Goal: Task Accomplishment & Management: Manage account settings

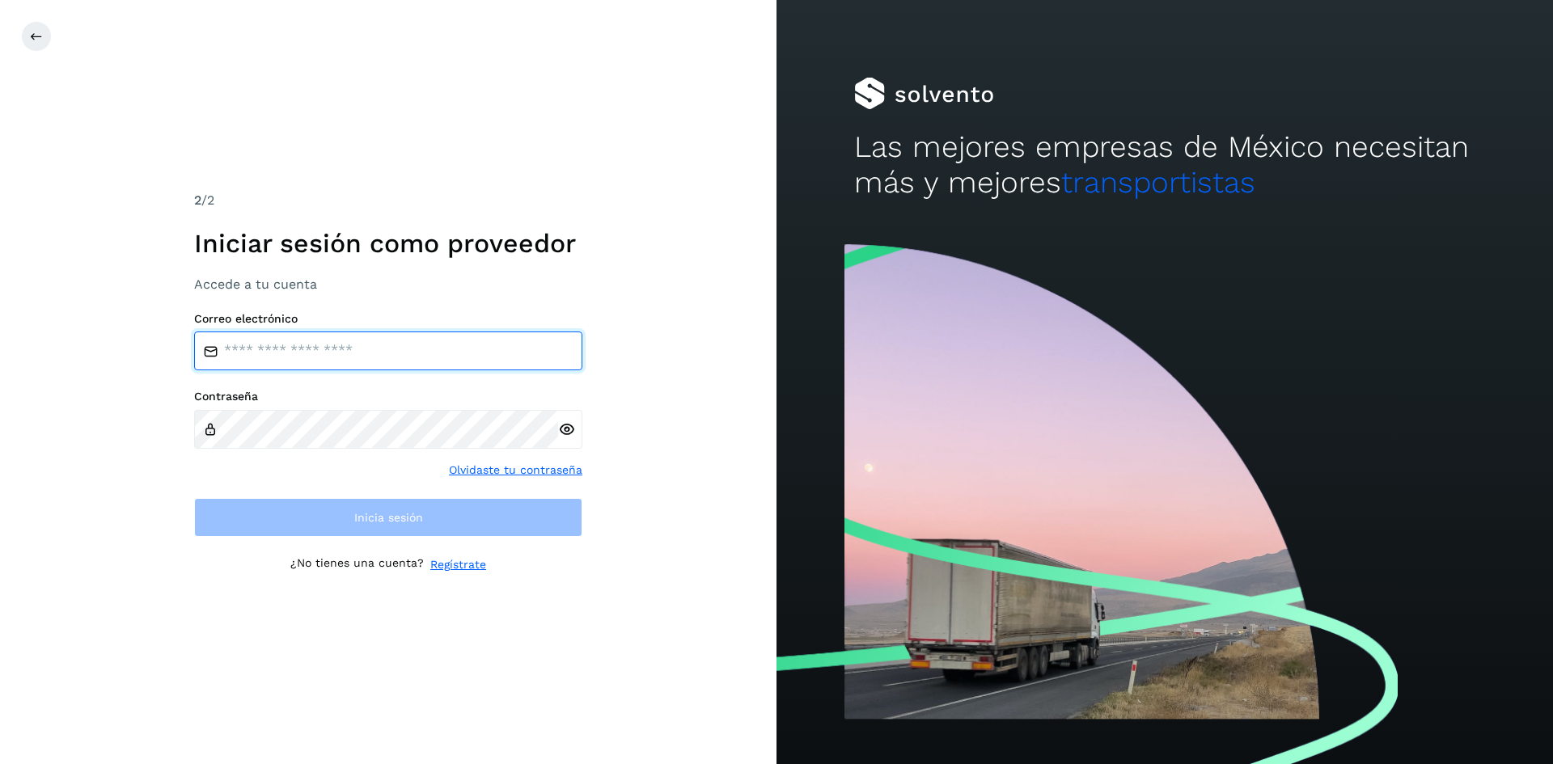
type input "**********"
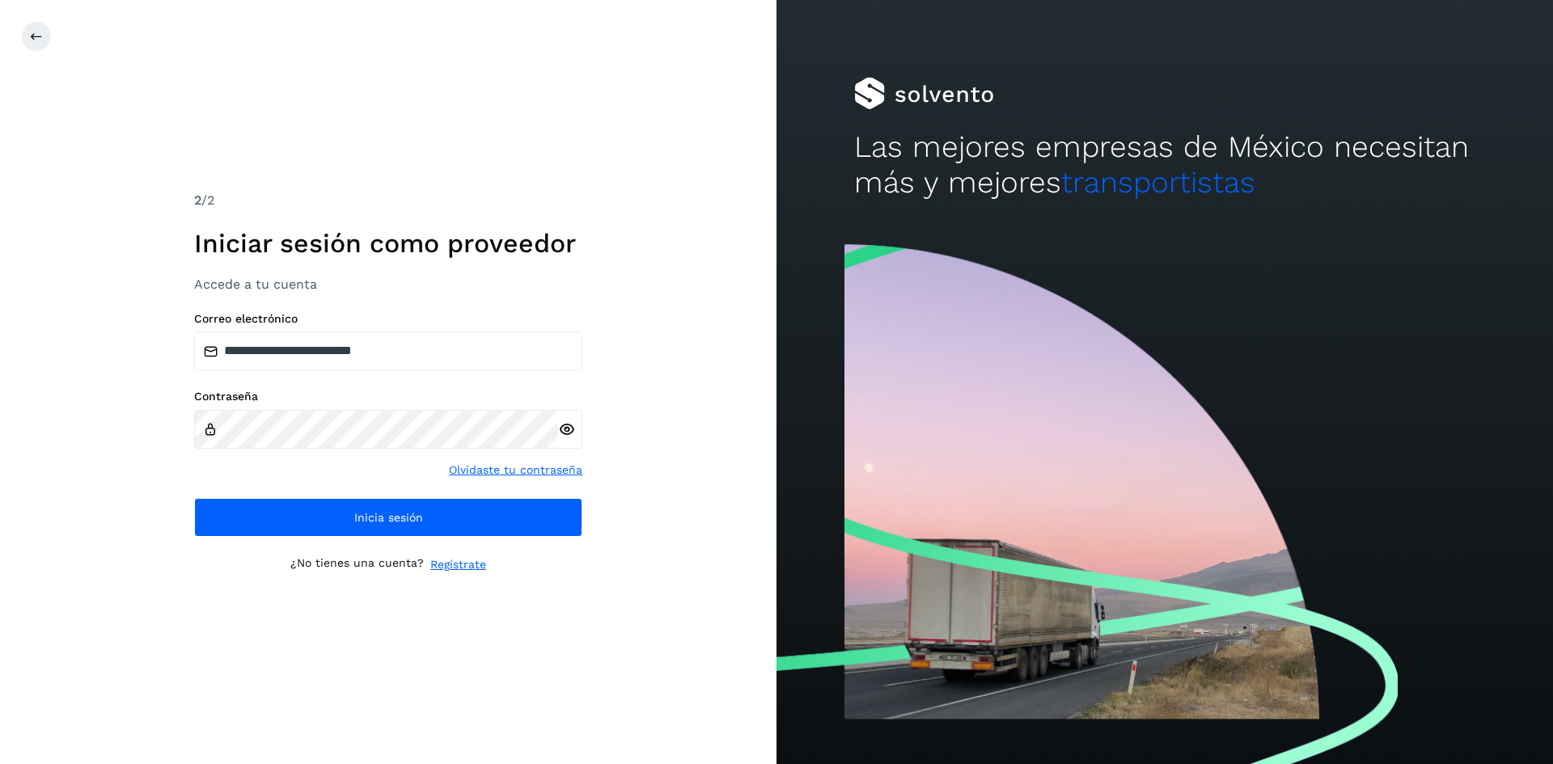
click at [572, 425] on icon at bounding box center [566, 429] width 17 height 17
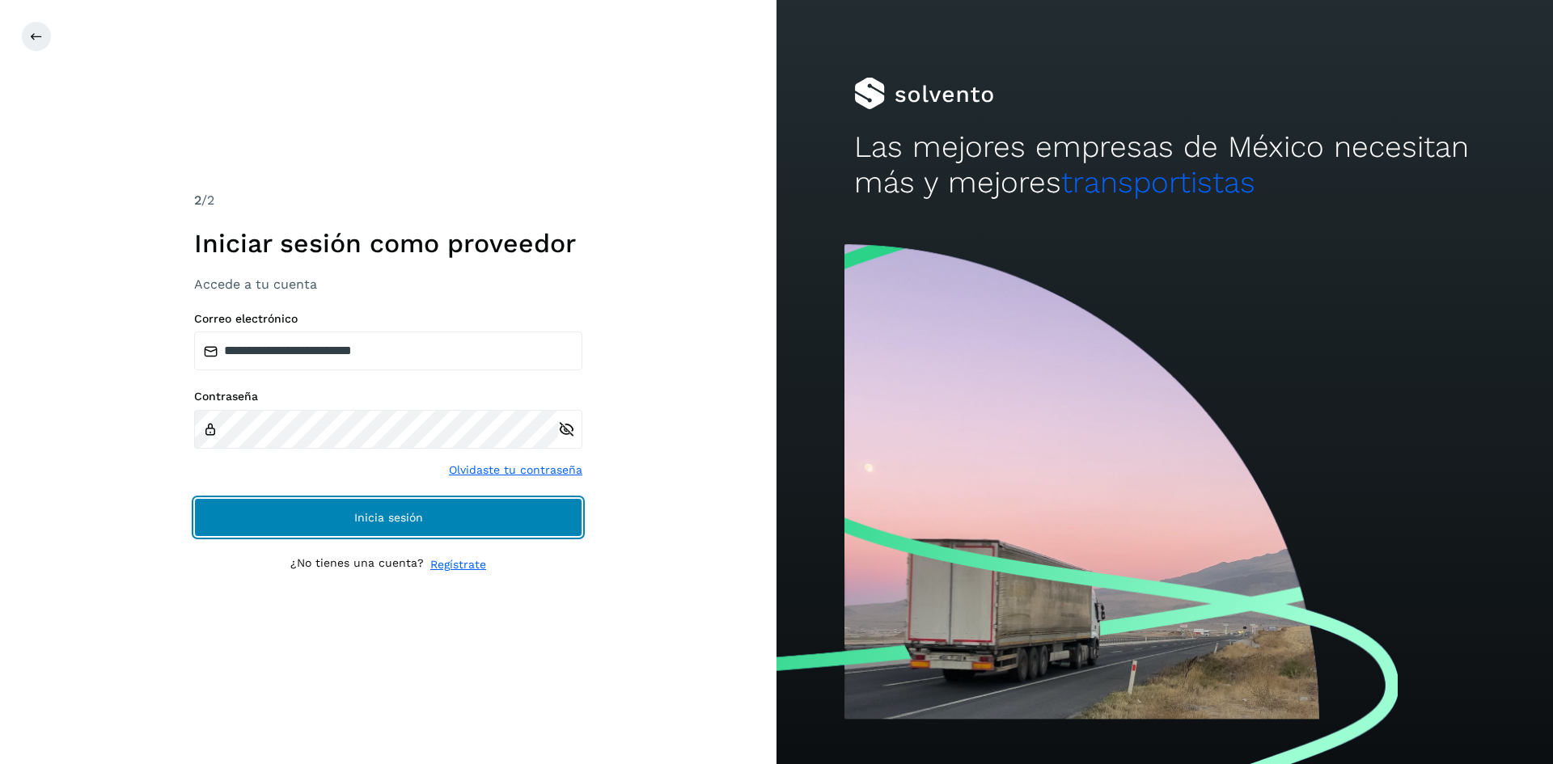
click at [506, 511] on button "Inicia sesión" at bounding box center [388, 517] width 388 height 39
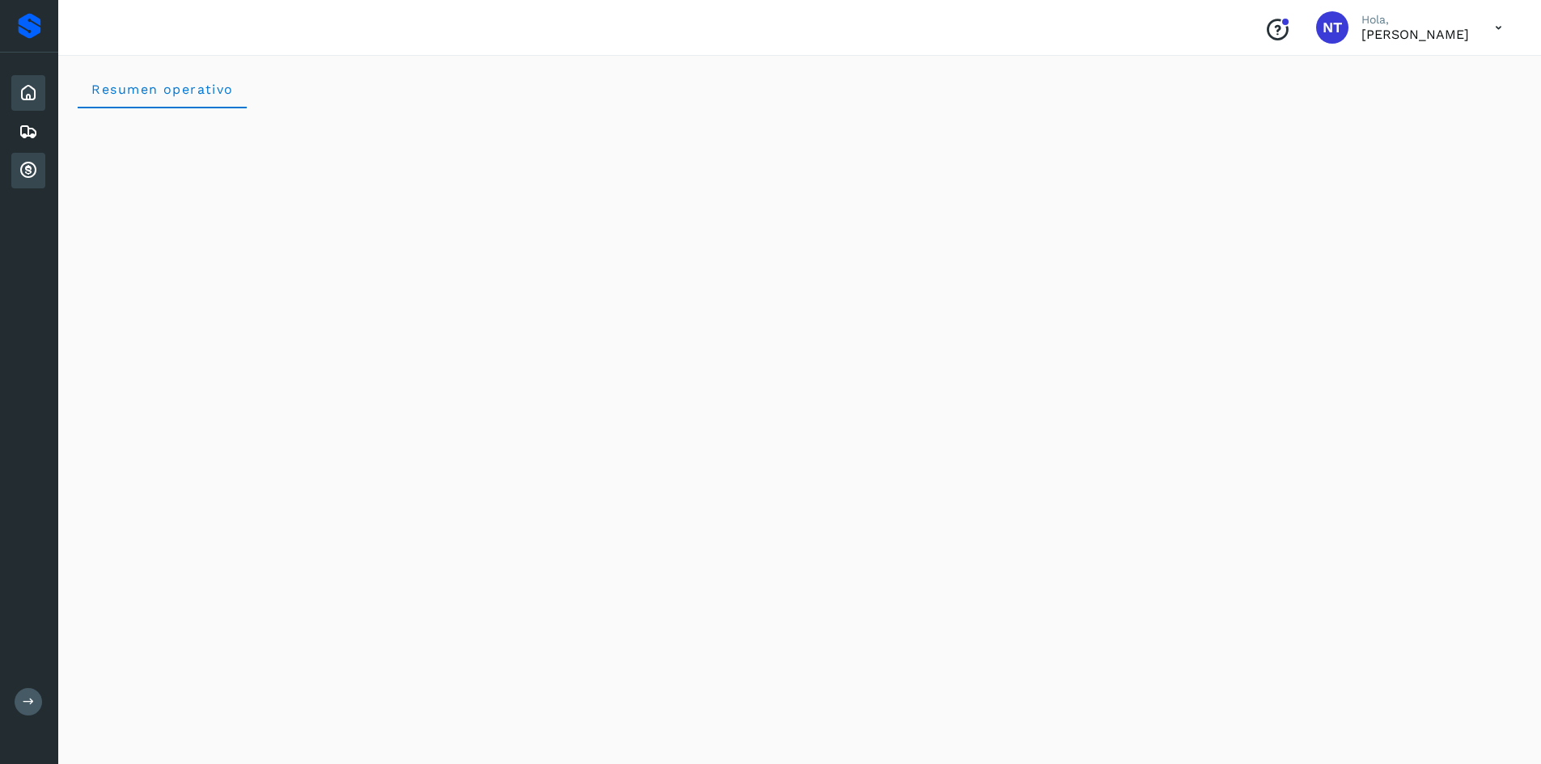
click at [28, 156] on div "Cuentas por cobrar" at bounding box center [28, 171] width 34 height 36
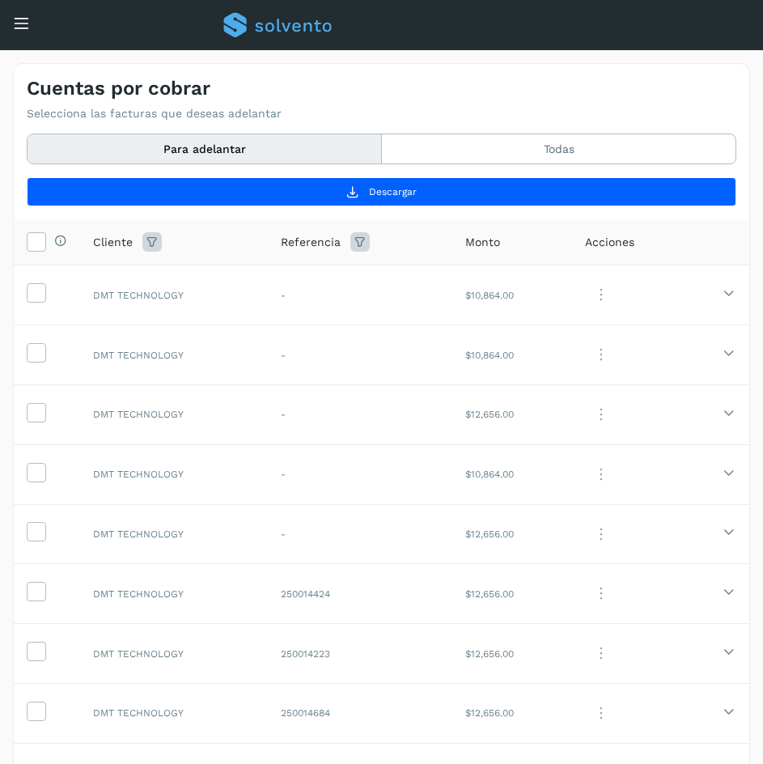
click at [479, 92] on div "Cuentas por cobrar Selecciona las facturas que deseas adelantar" at bounding box center [381, 99] width 709 height 44
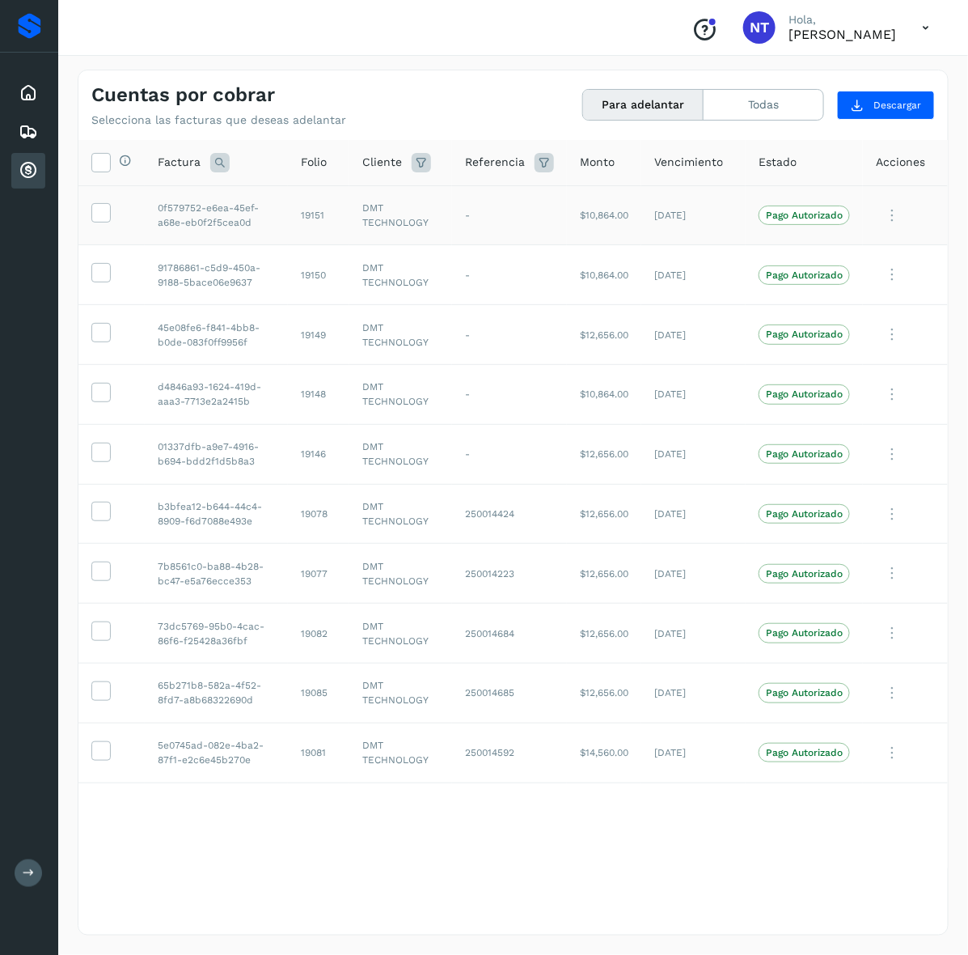
click at [309, 212] on td "19151" at bounding box center [318, 215] width 61 height 60
copy td "19151"
click at [322, 275] on td "19150" at bounding box center [318, 275] width 61 height 60
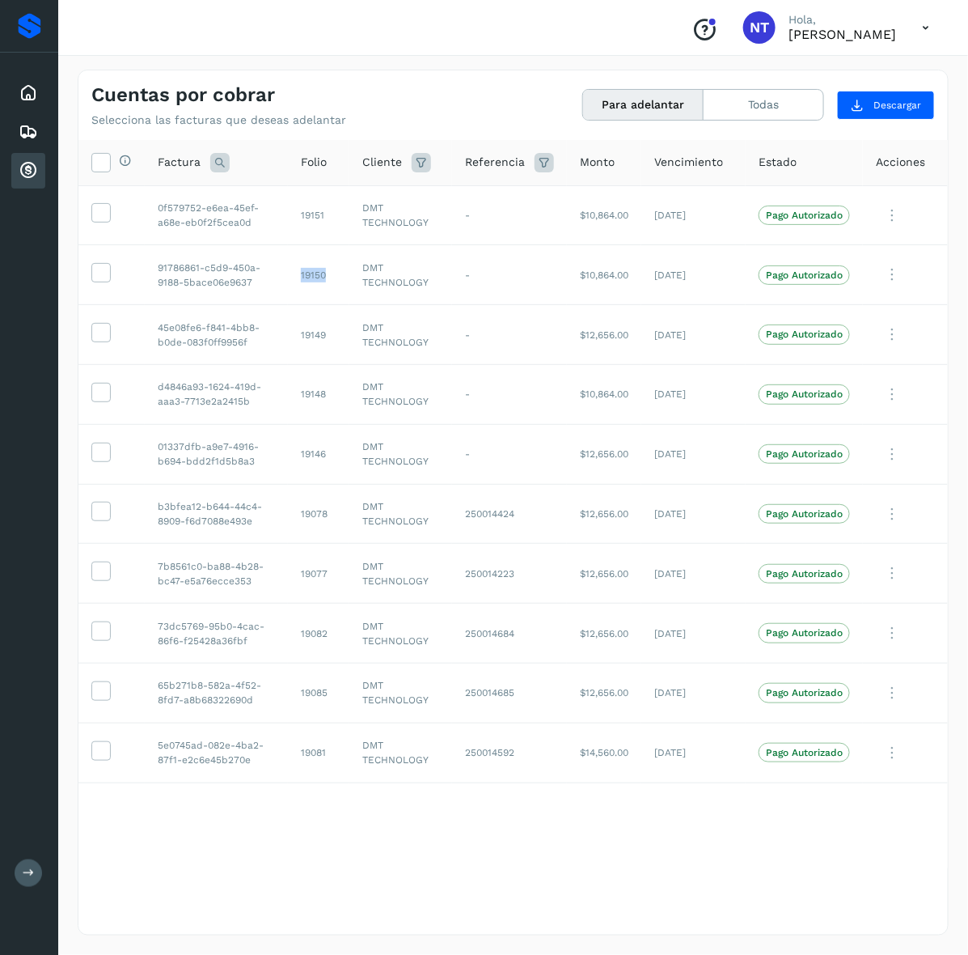
copy td "19150"
click at [318, 337] on td "19149" at bounding box center [318, 335] width 61 height 60
copy td "19149"
click at [311, 390] on td "19148" at bounding box center [318, 394] width 61 height 60
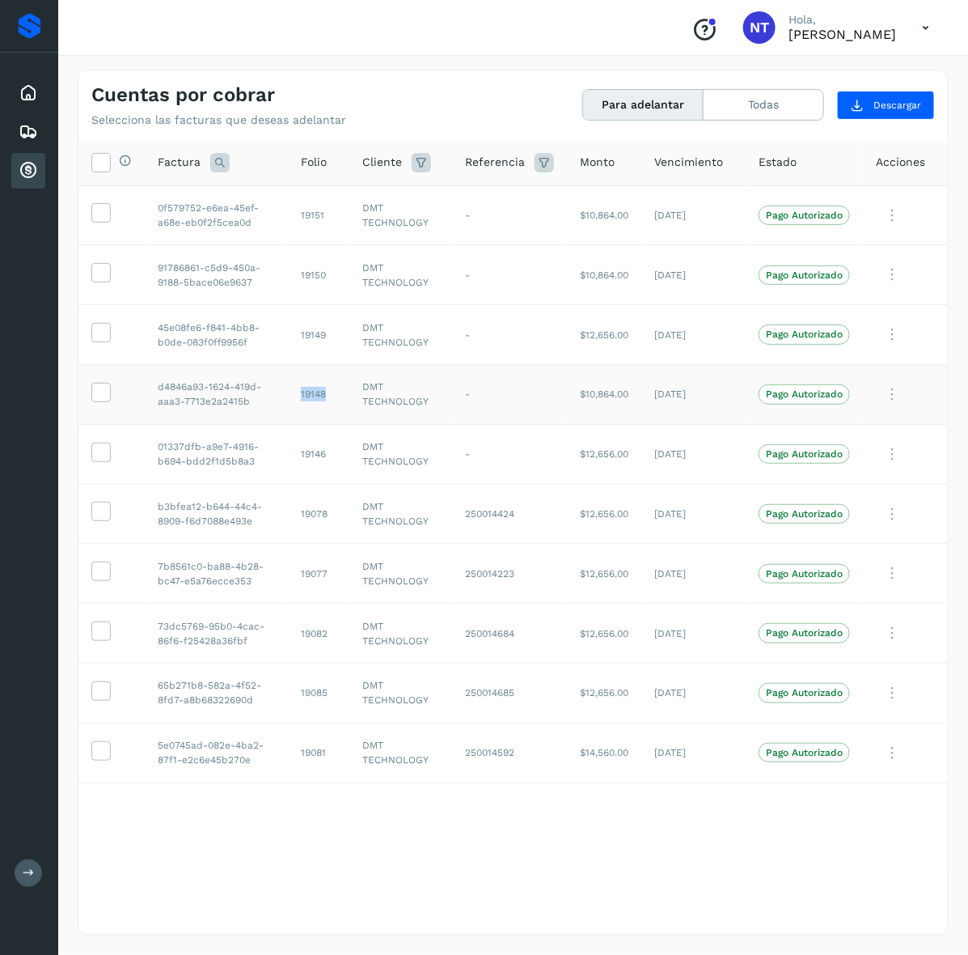
click at [311, 390] on td "19148" at bounding box center [318, 394] width 61 height 60
copy td "19148"
click at [318, 455] on td "19146" at bounding box center [318, 454] width 61 height 60
copy td "19146"
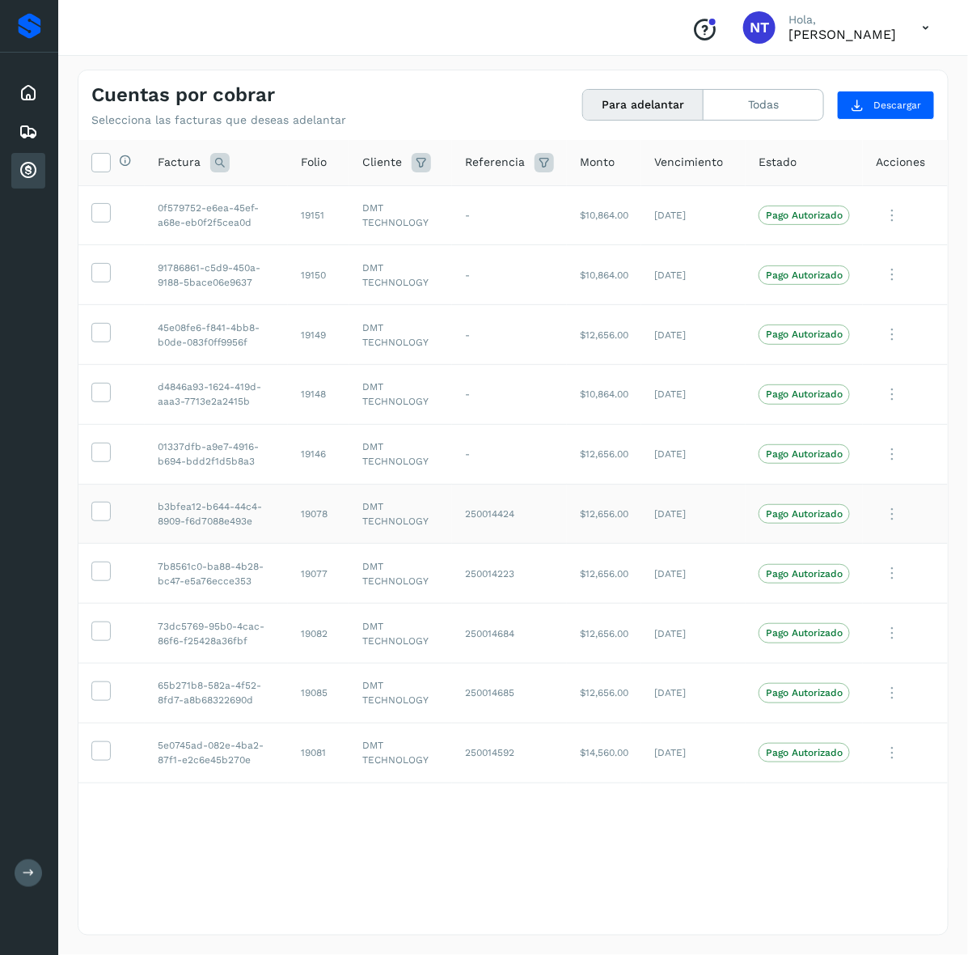
click at [311, 511] on td "19078" at bounding box center [318, 514] width 61 height 60
copy td "19078"
click at [919, 33] on icon at bounding box center [925, 27] width 33 height 33
click at [854, 87] on div "Cerrar sesión" at bounding box center [845, 72] width 193 height 31
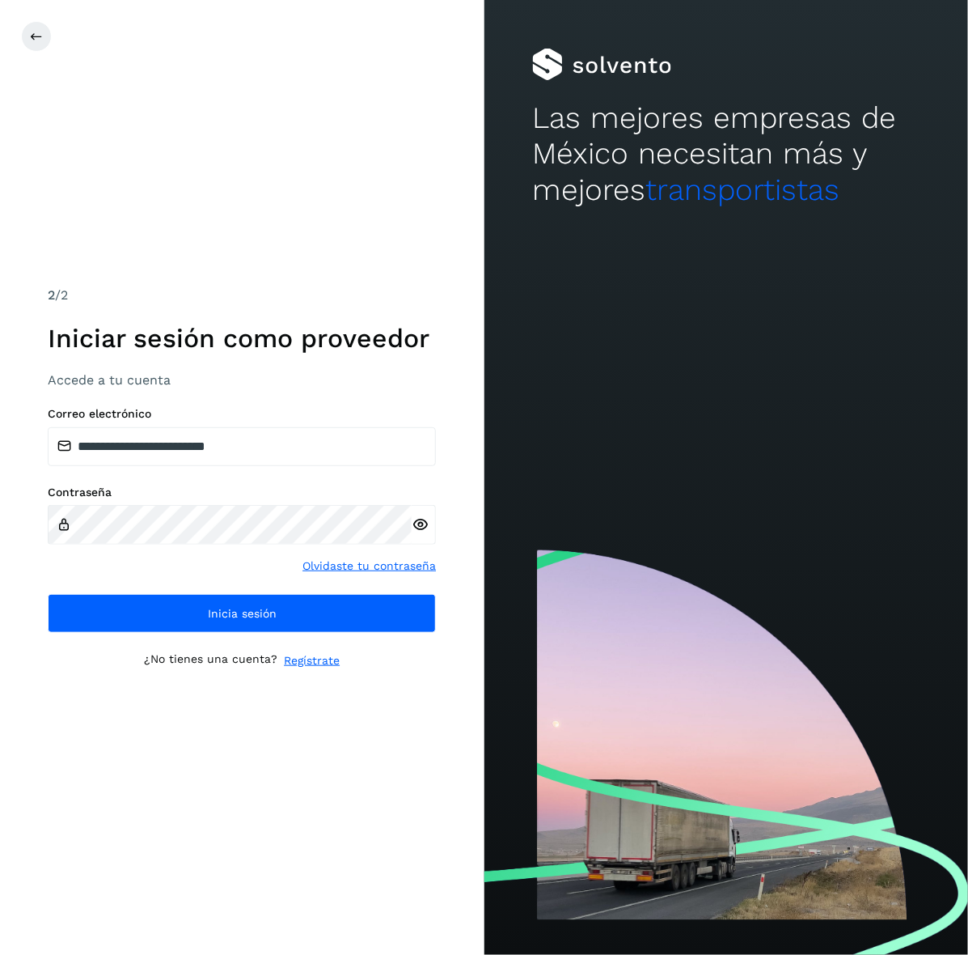
click at [852, 73] on div at bounding box center [725, 65] width 387 height 32
